Goal: Task Accomplishment & Management: Use online tool/utility

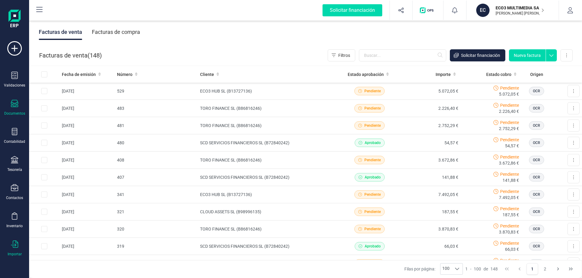
click at [12, 248] on icon at bounding box center [14, 244] width 7 height 7
click at [66, 185] on span "Facturas" at bounding box center [63, 187] width 32 height 7
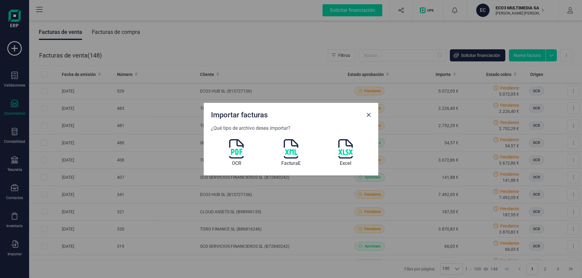
click at [238, 153] on img at bounding box center [236, 148] width 15 height 19
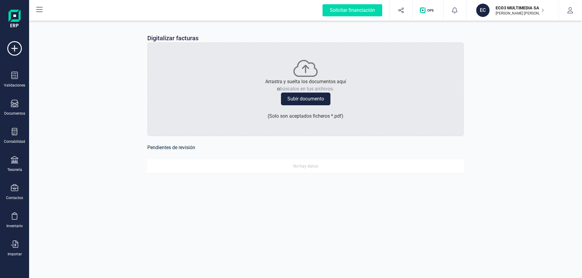
click at [303, 99] on button "Subir documento" at bounding box center [305, 99] width 49 height 13
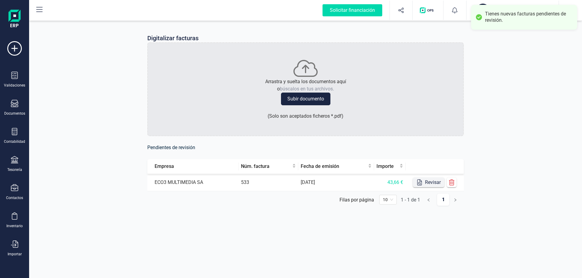
click at [430, 182] on button "Revisar" at bounding box center [429, 183] width 32 height 10
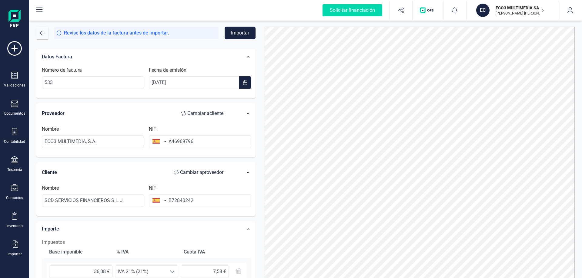
click at [233, 34] on button "Importar" at bounding box center [239, 33] width 31 height 13
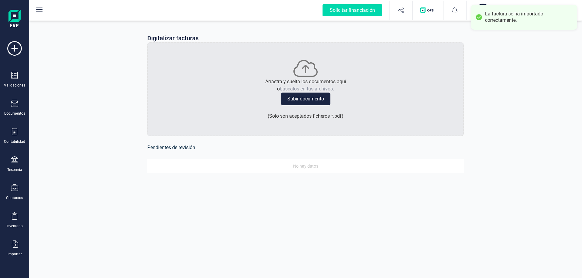
click at [299, 99] on button "Subir documento" at bounding box center [305, 99] width 49 height 13
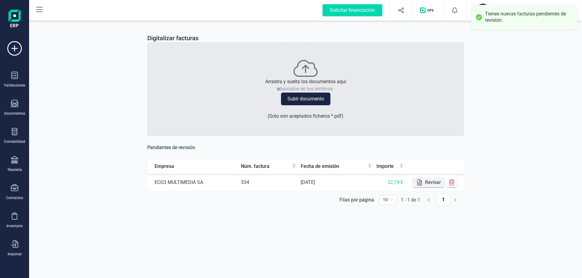
click at [430, 181] on button "Revisar" at bounding box center [429, 183] width 32 height 10
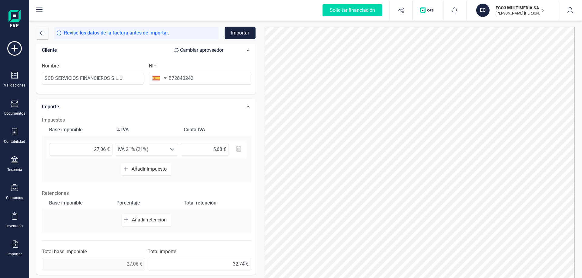
click at [242, 33] on button "Importar" at bounding box center [239, 33] width 31 height 13
